Goal: Navigation & Orientation: Find specific page/section

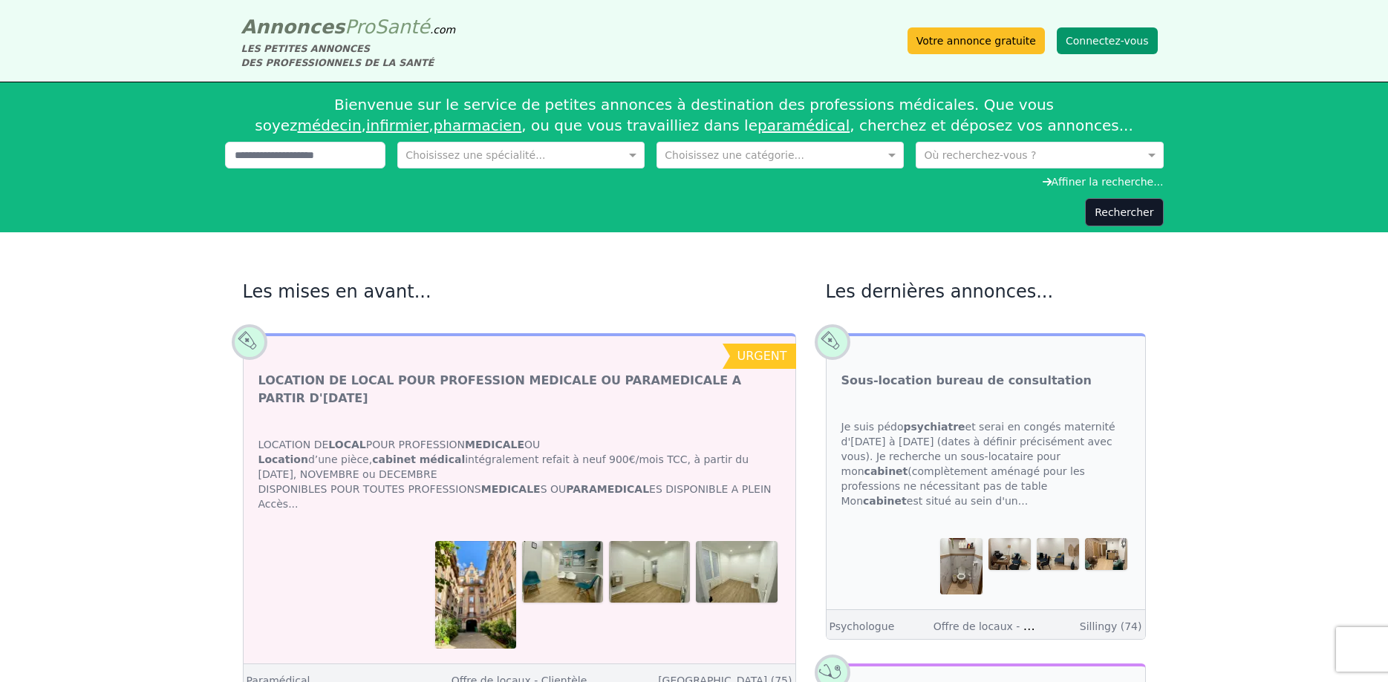
click at [1095, 39] on button "Connectez-vous" at bounding box center [1107, 40] width 101 height 27
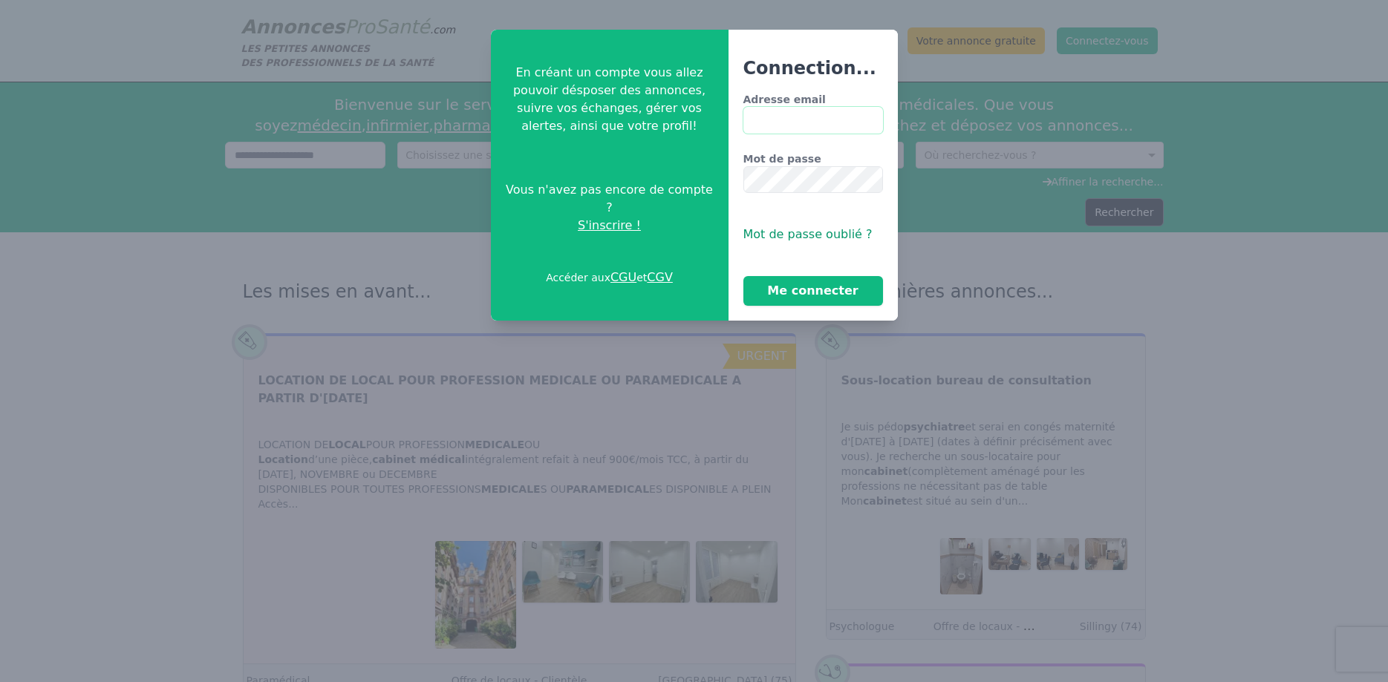
click at [759, 120] on input "Adresse email" at bounding box center [813, 120] width 140 height 27
type input "**********"
click at [787, 284] on button "Me connecter" at bounding box center [813, 291] width 140 height 30
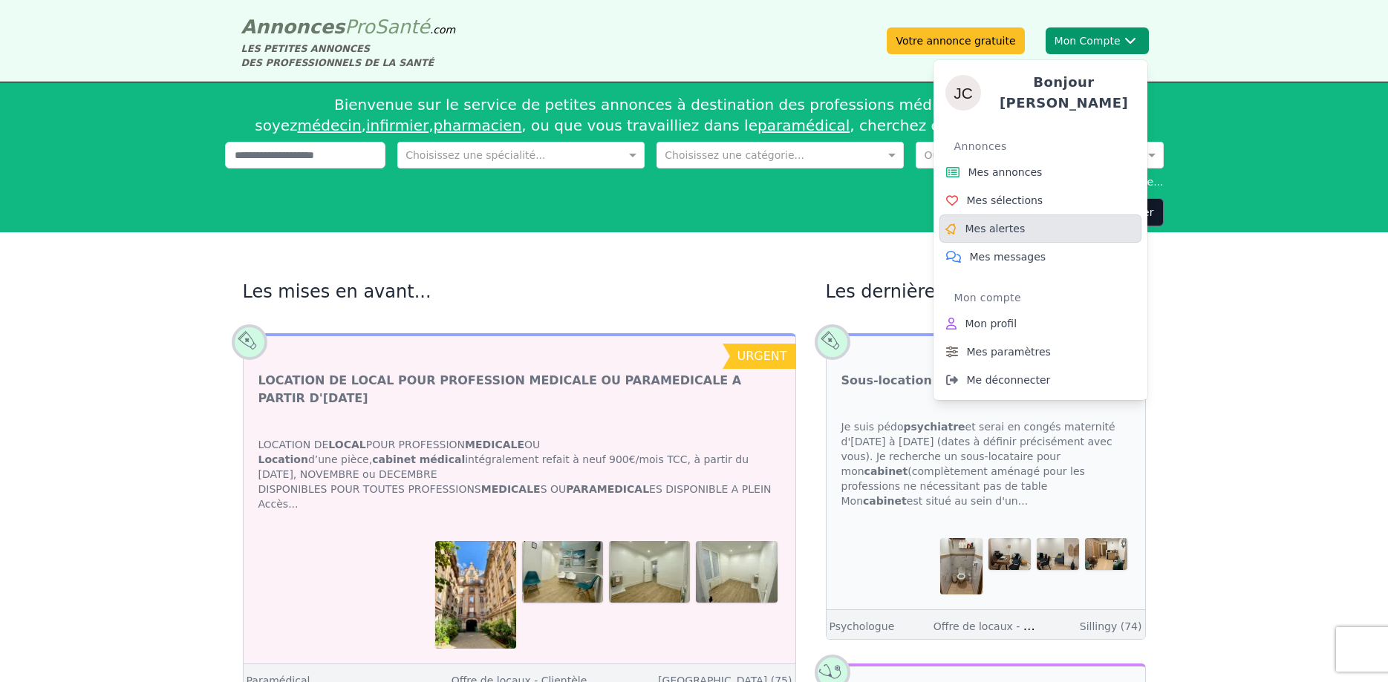
click at [1014, 221] on span "Mes alertes" at bounding box center [995, 228] width 60 height 15
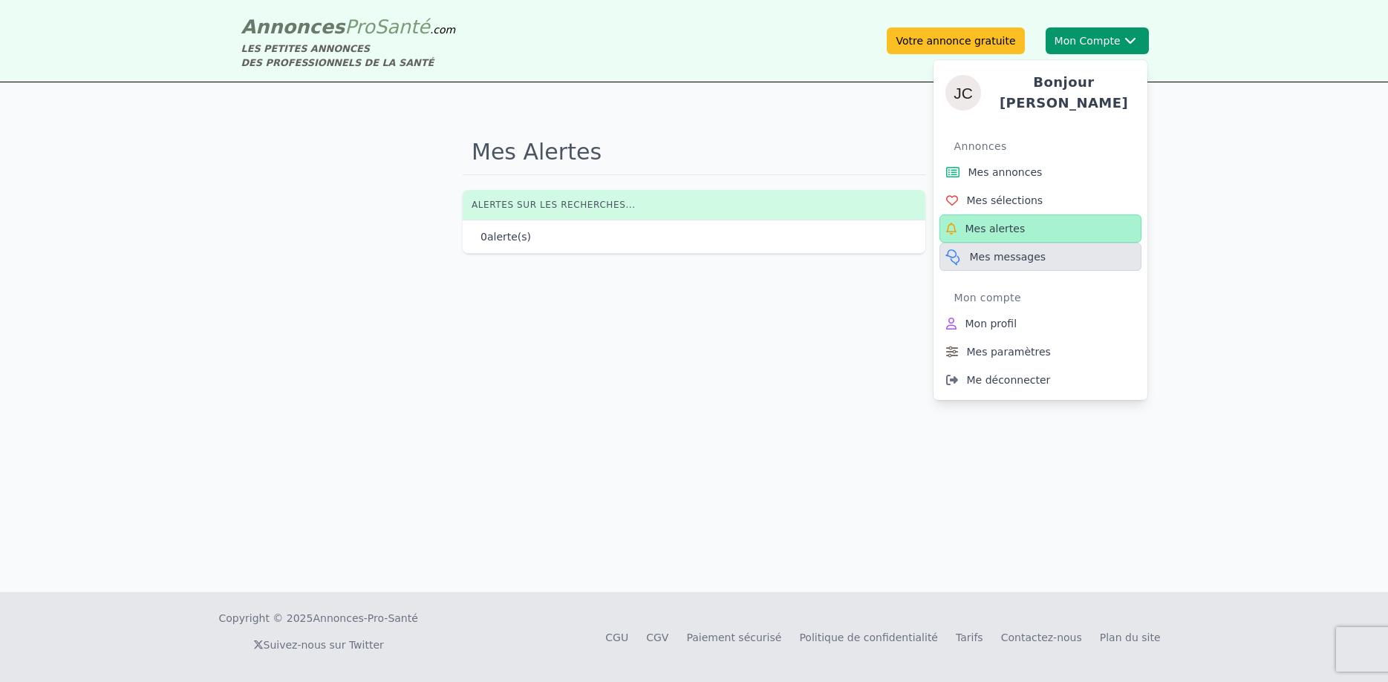
click at [999, 254] on span "Mes messages" at bounding box center [1008, 257] width 76 height 15
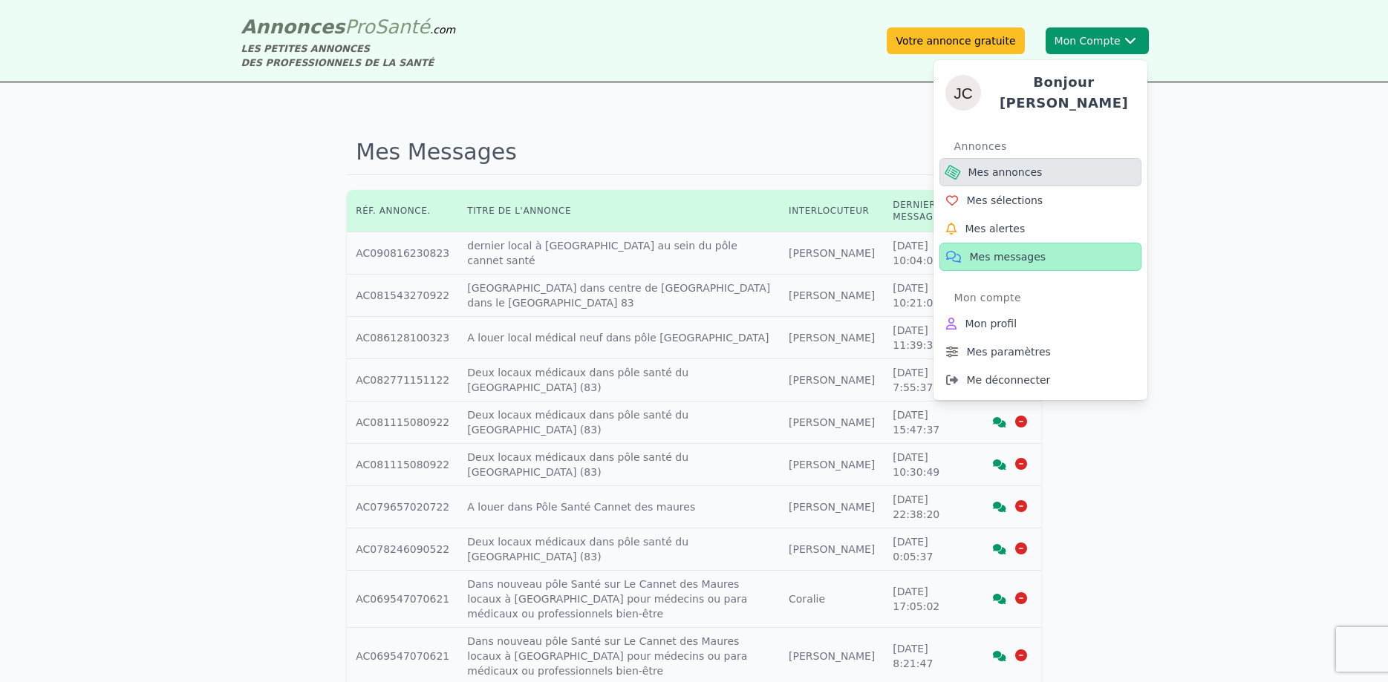
click at [1017, 165] on span "Mes annonces" at bounding box center [1005, 172] width 74 height 15
